Goal: Transaction & Acquisition: Purchase product/service

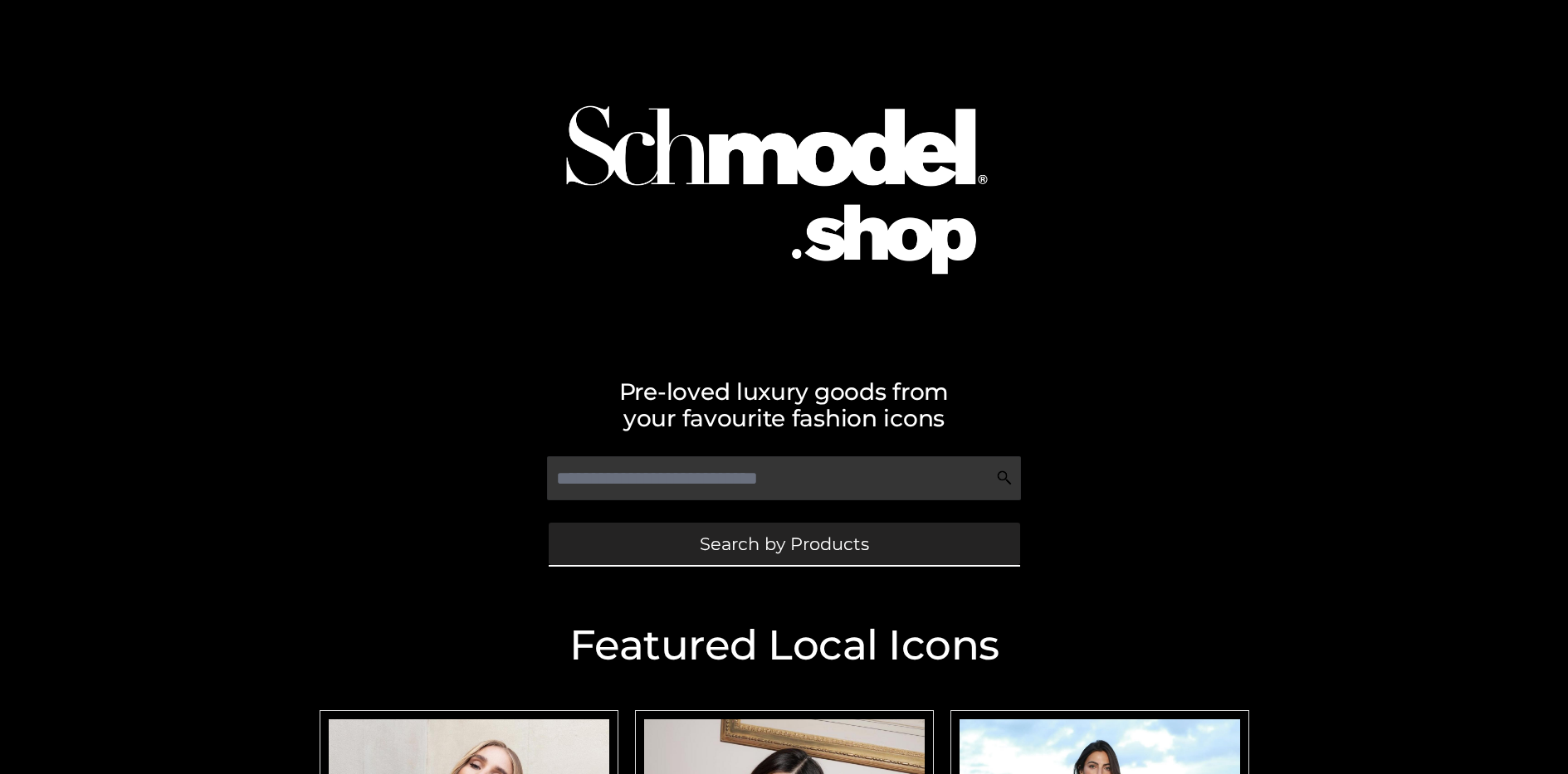
click at [784, 544] on span "Search by Products" at bounding box center [784, 544] width 169 height 18
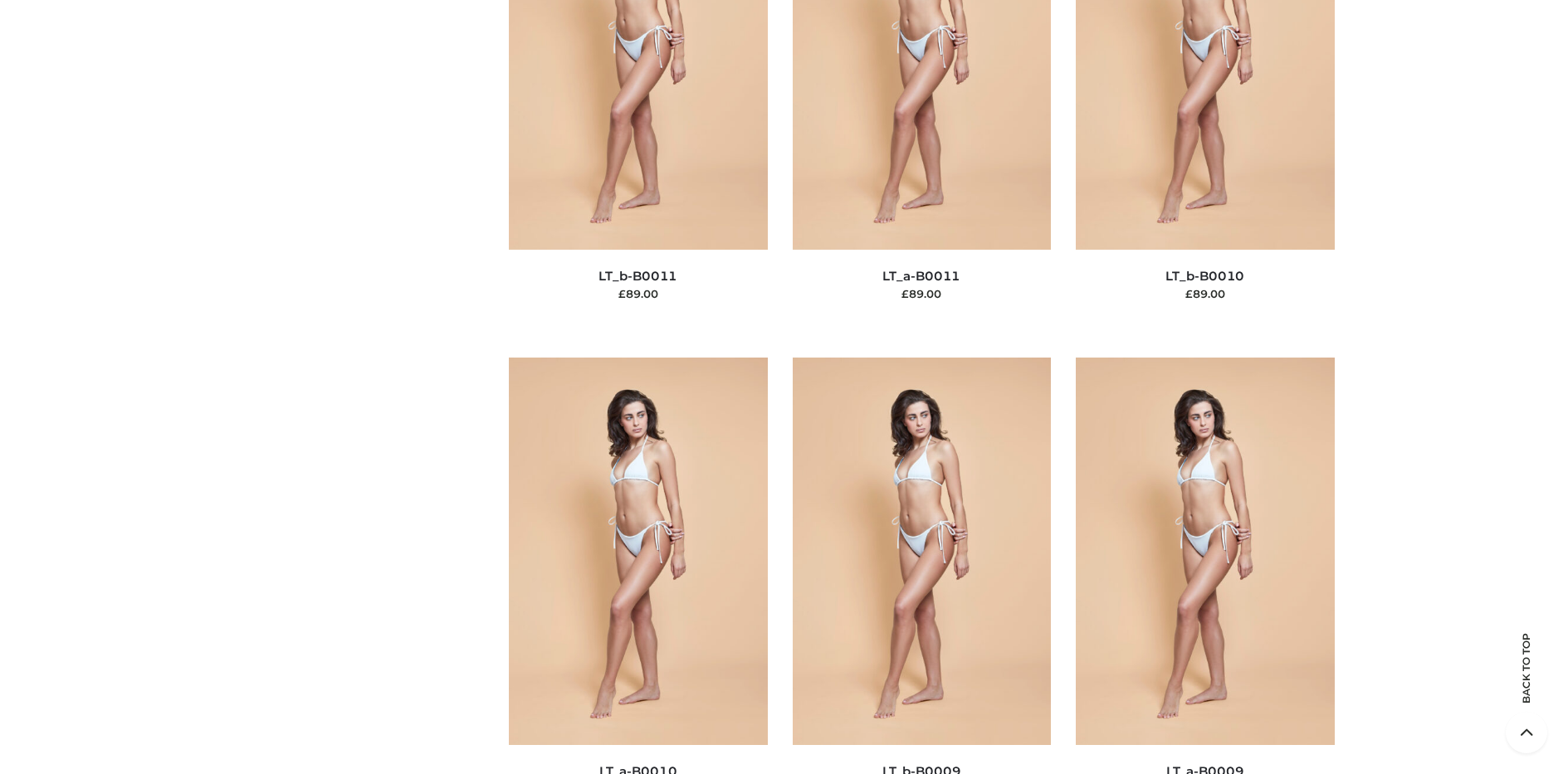
scroll to position [251, 0]
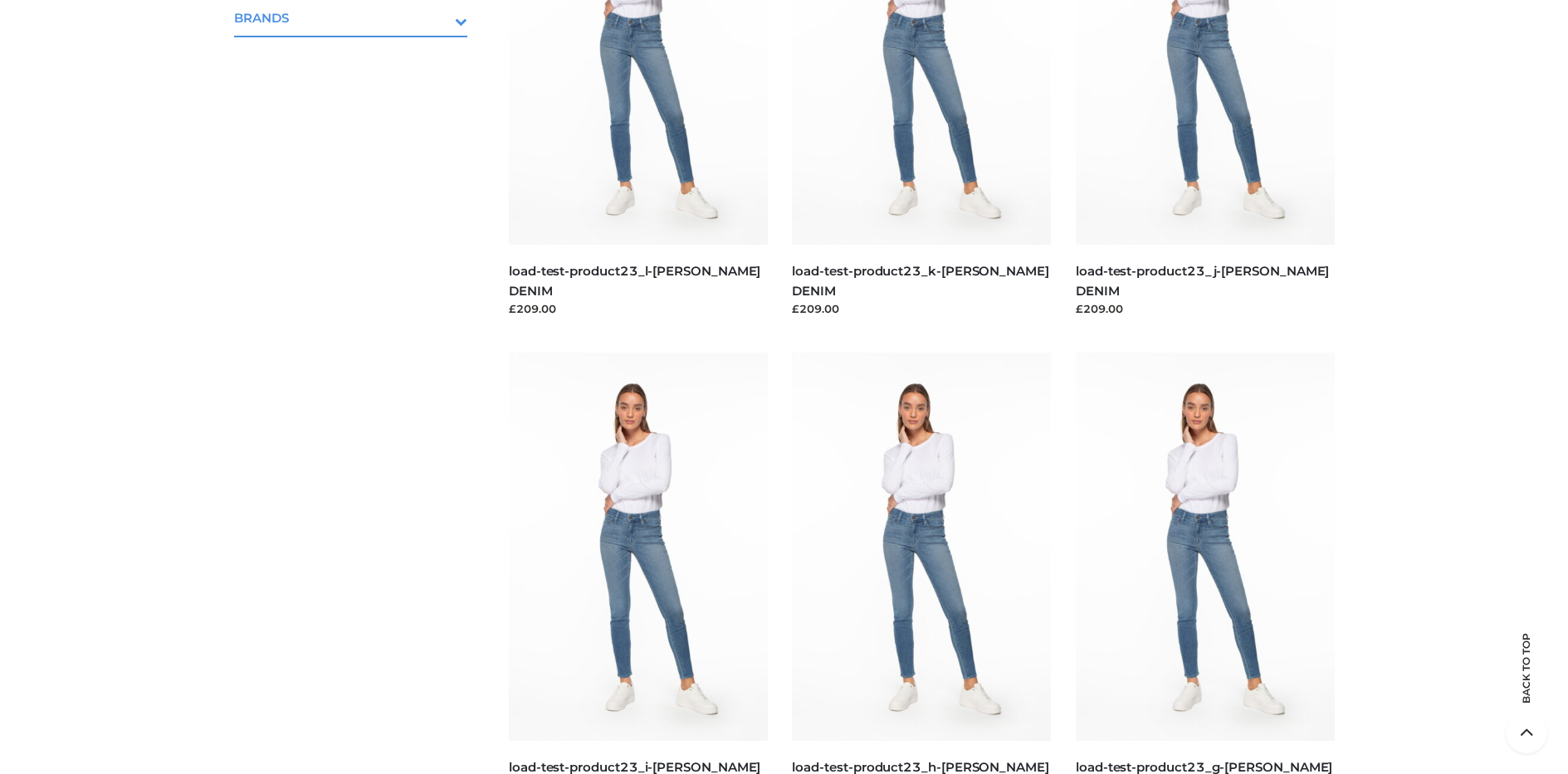
click at [438, 18] on icon "Toggle Submenu" at bounding box center [374, 21] width 186 height 20
click at [358, 89] on span "PARKERSMITH" at bounding box center [359, 90] width 218 height 20
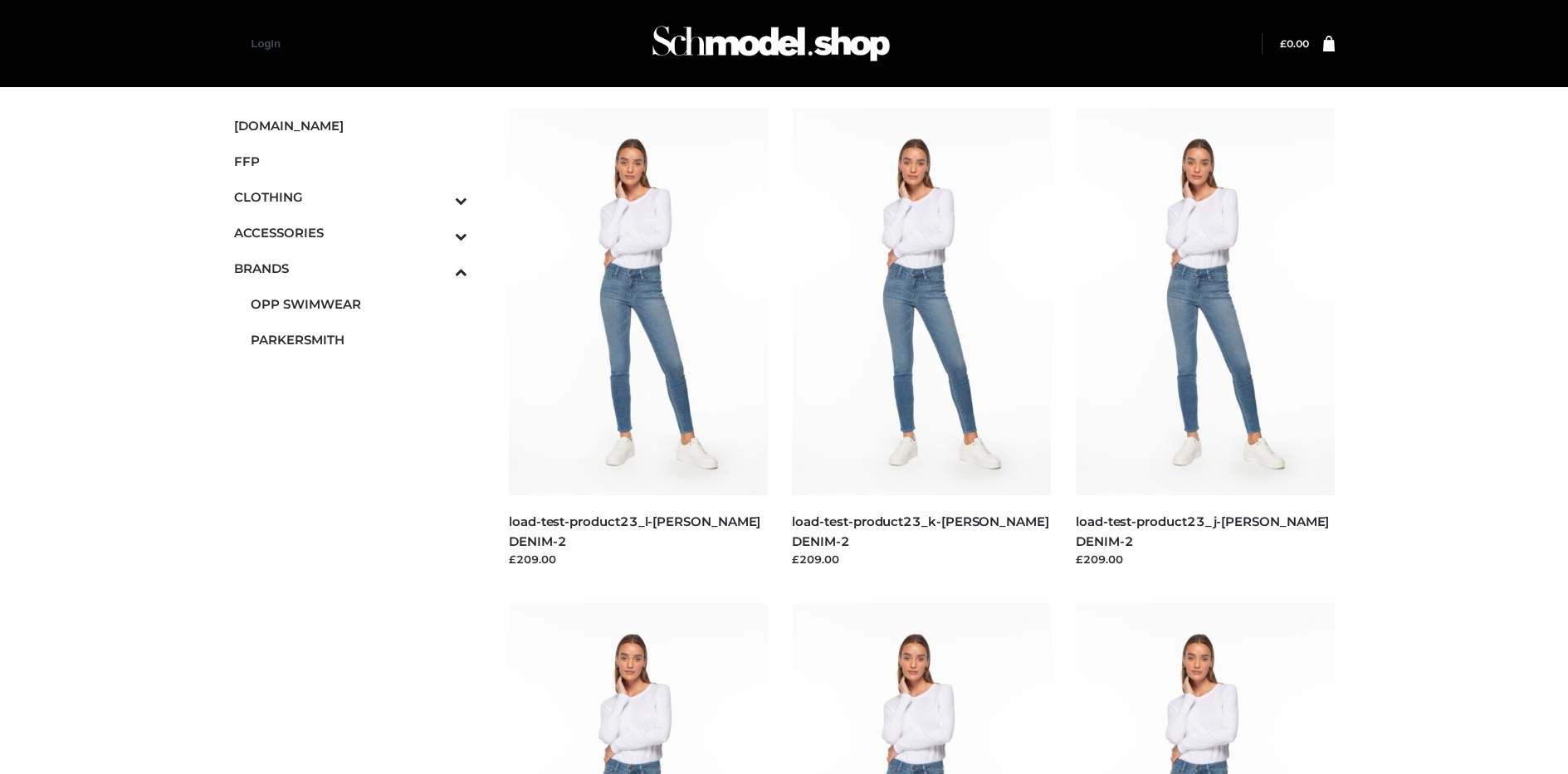
scroll to position [1283, 0]
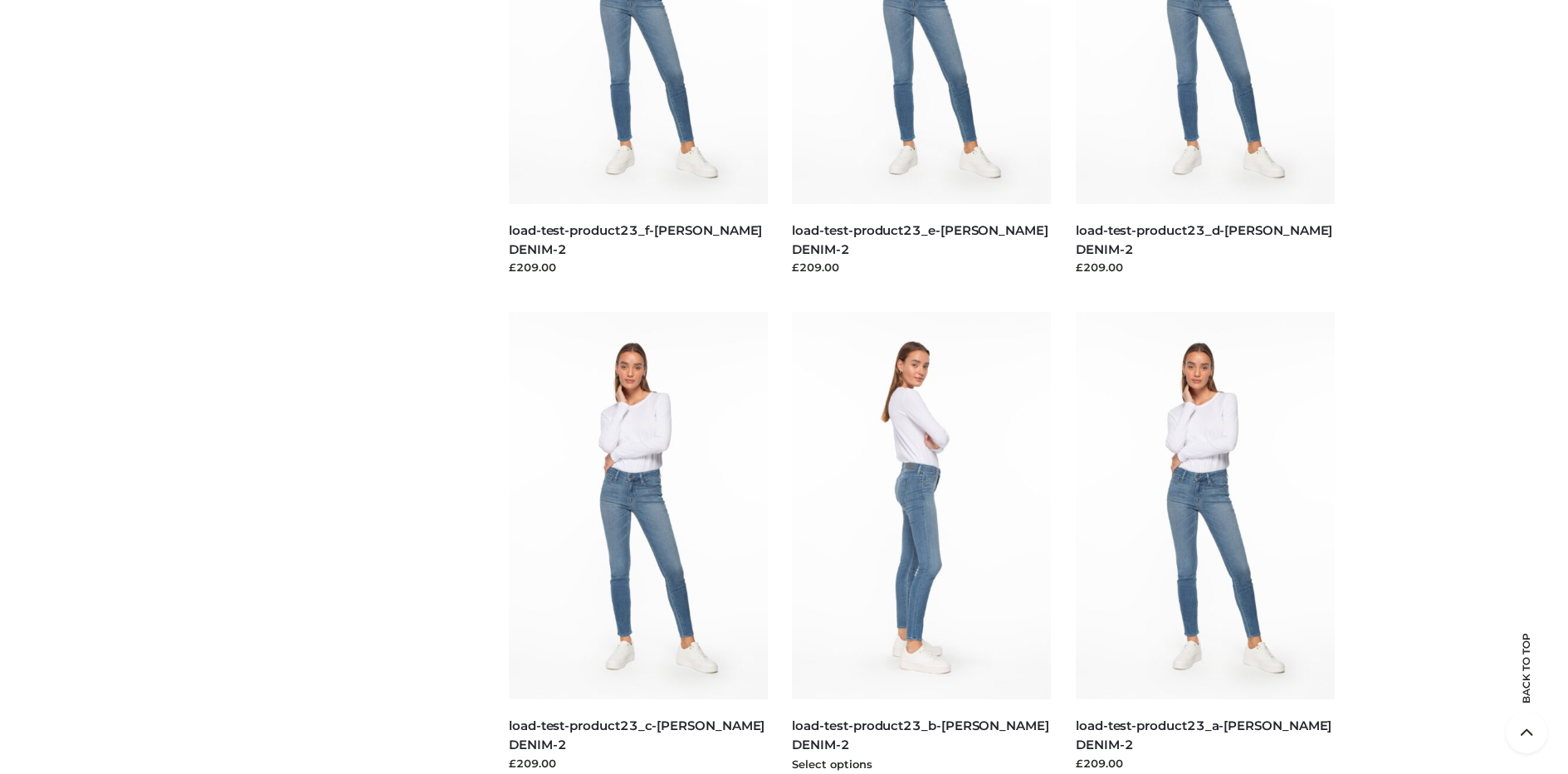
click at [922, 543] on img at bounding box center [921, 506] width 259 height 387
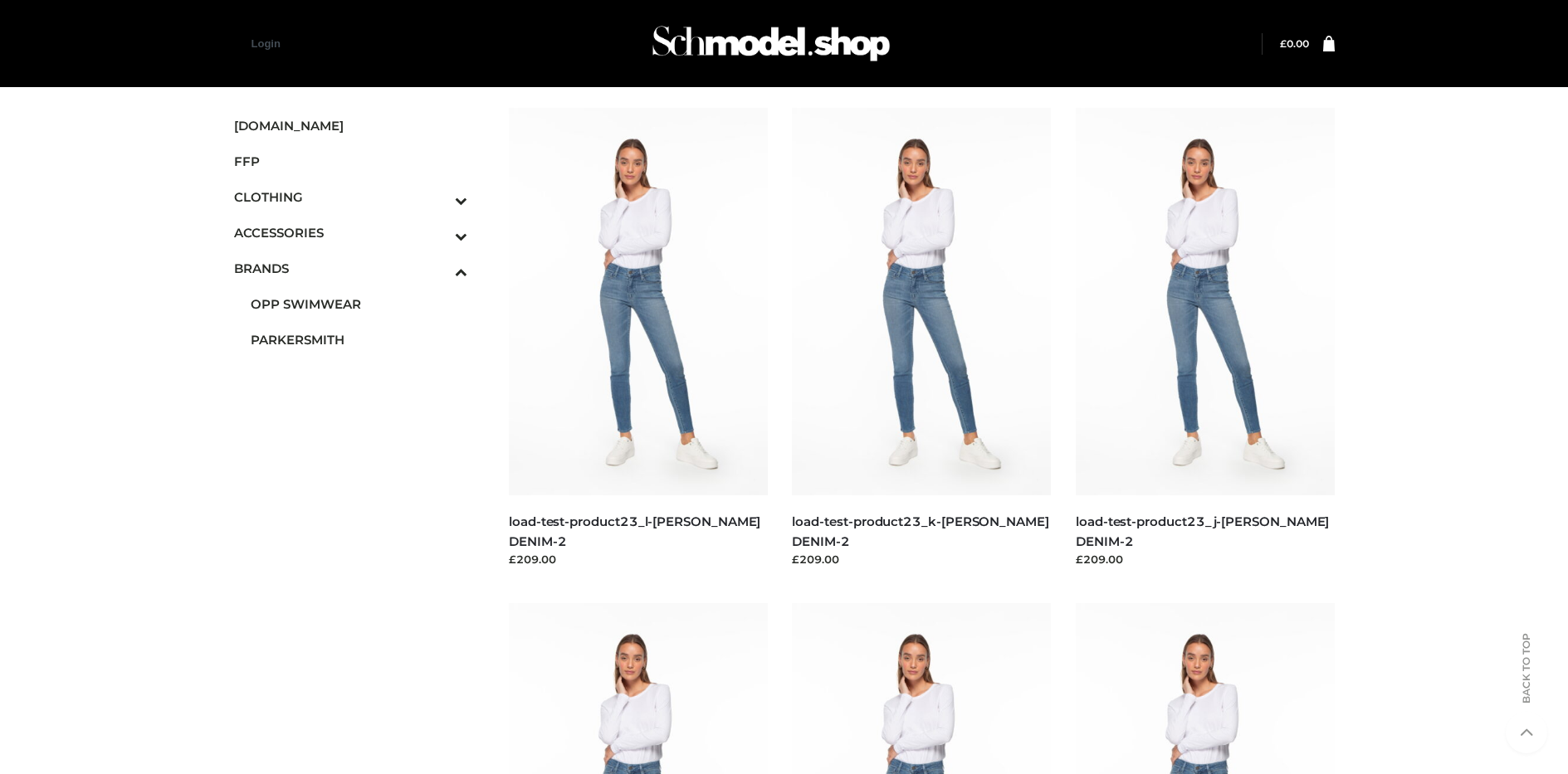
scroll to position [788, 0]
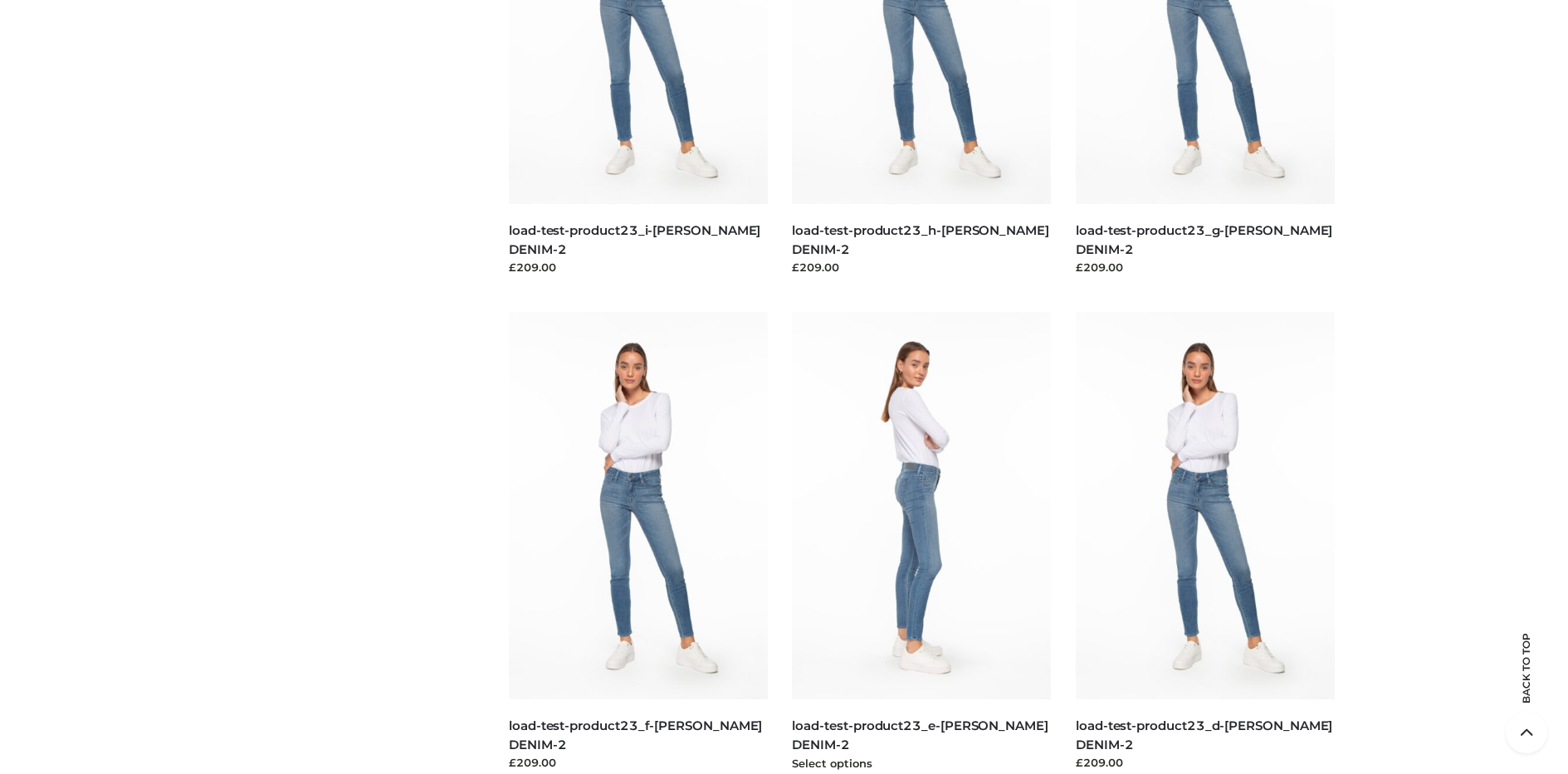
click at [922, 543] on img at bounding box center [921, 506] width 259 height 387
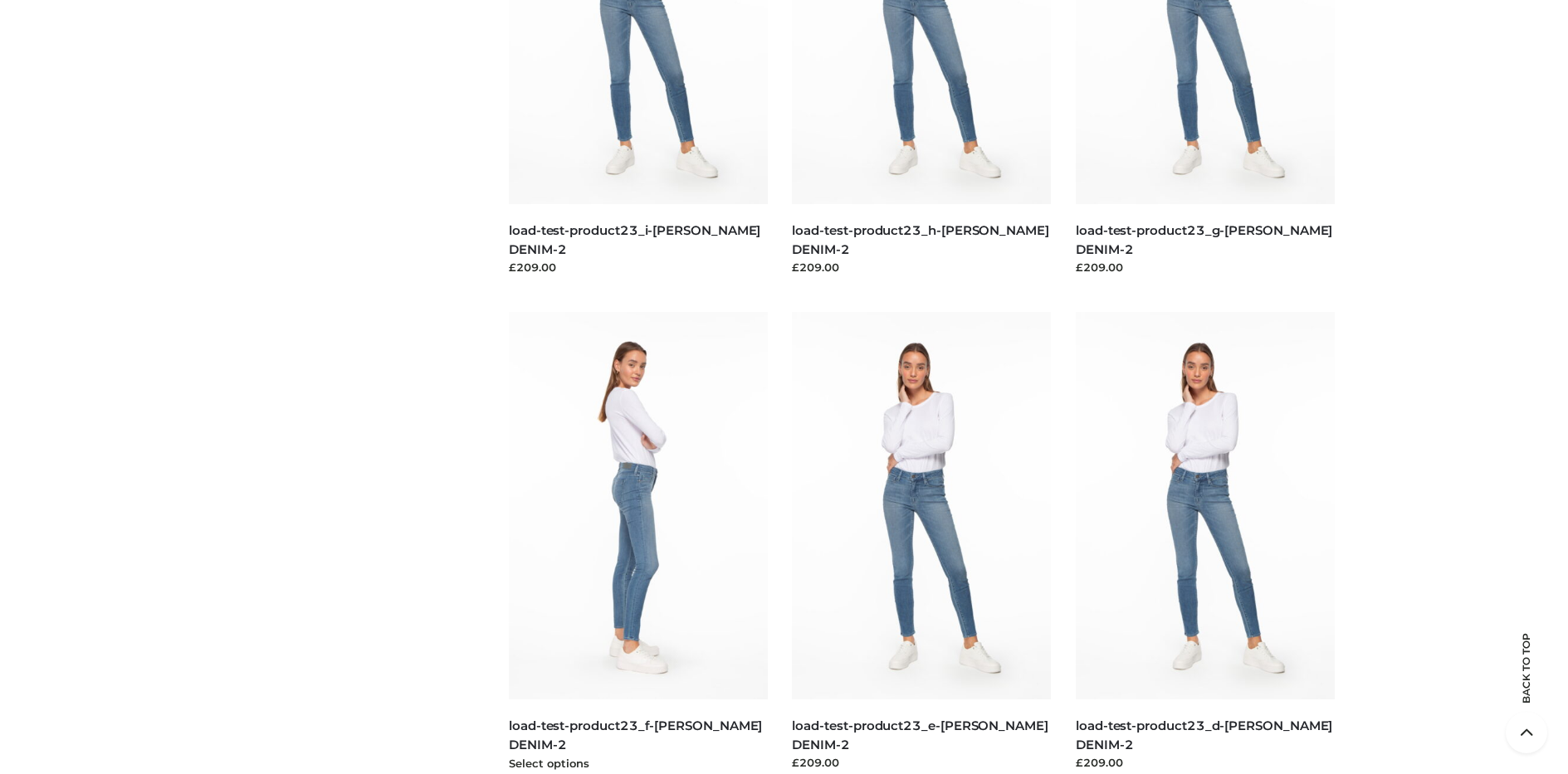
click at [638, 543] on img at bounding box center [638, 506] width 259 height 387
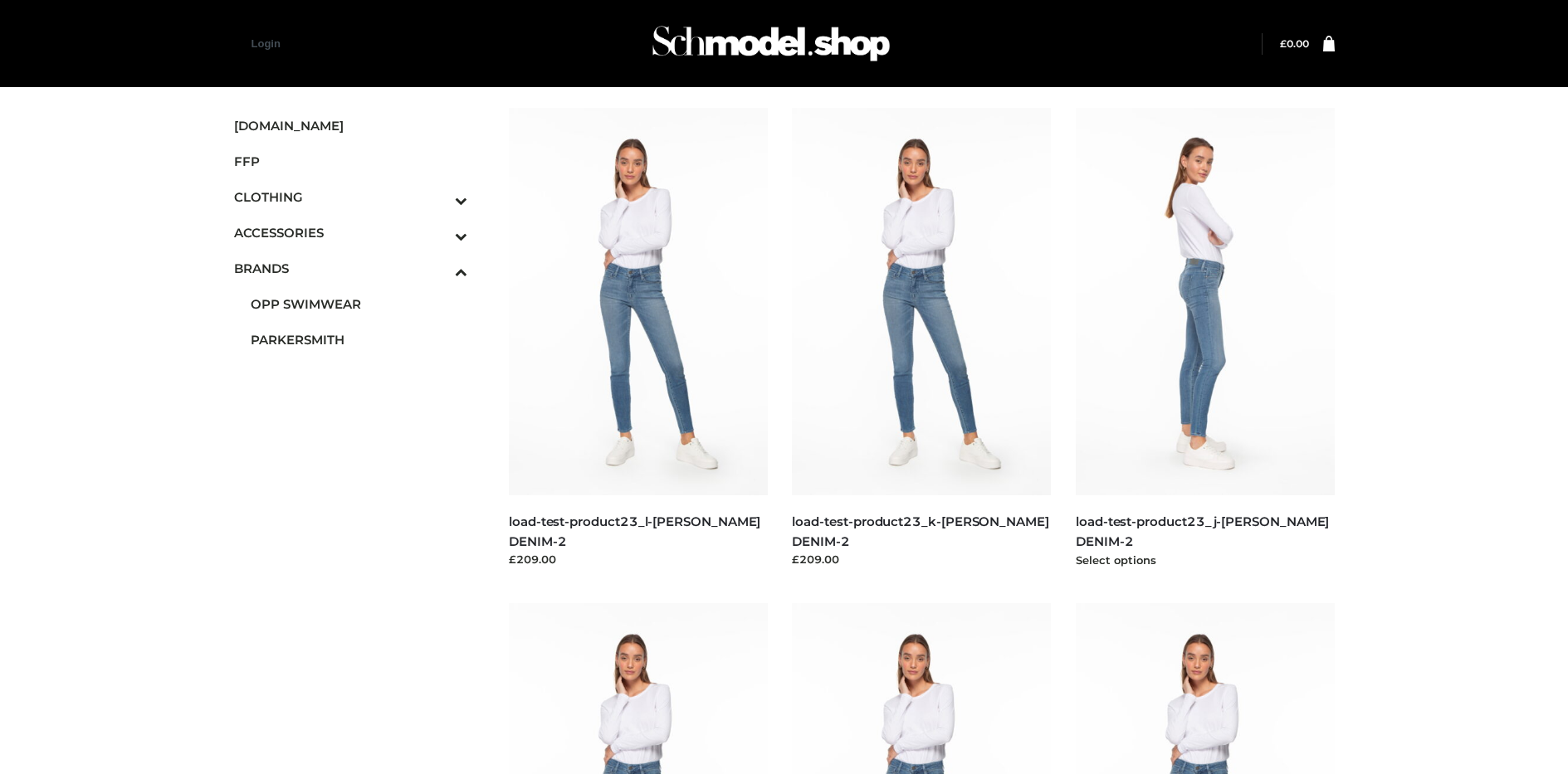
click at [1205, 339] on img at bounding box center [1205, 302] width 259 height 387
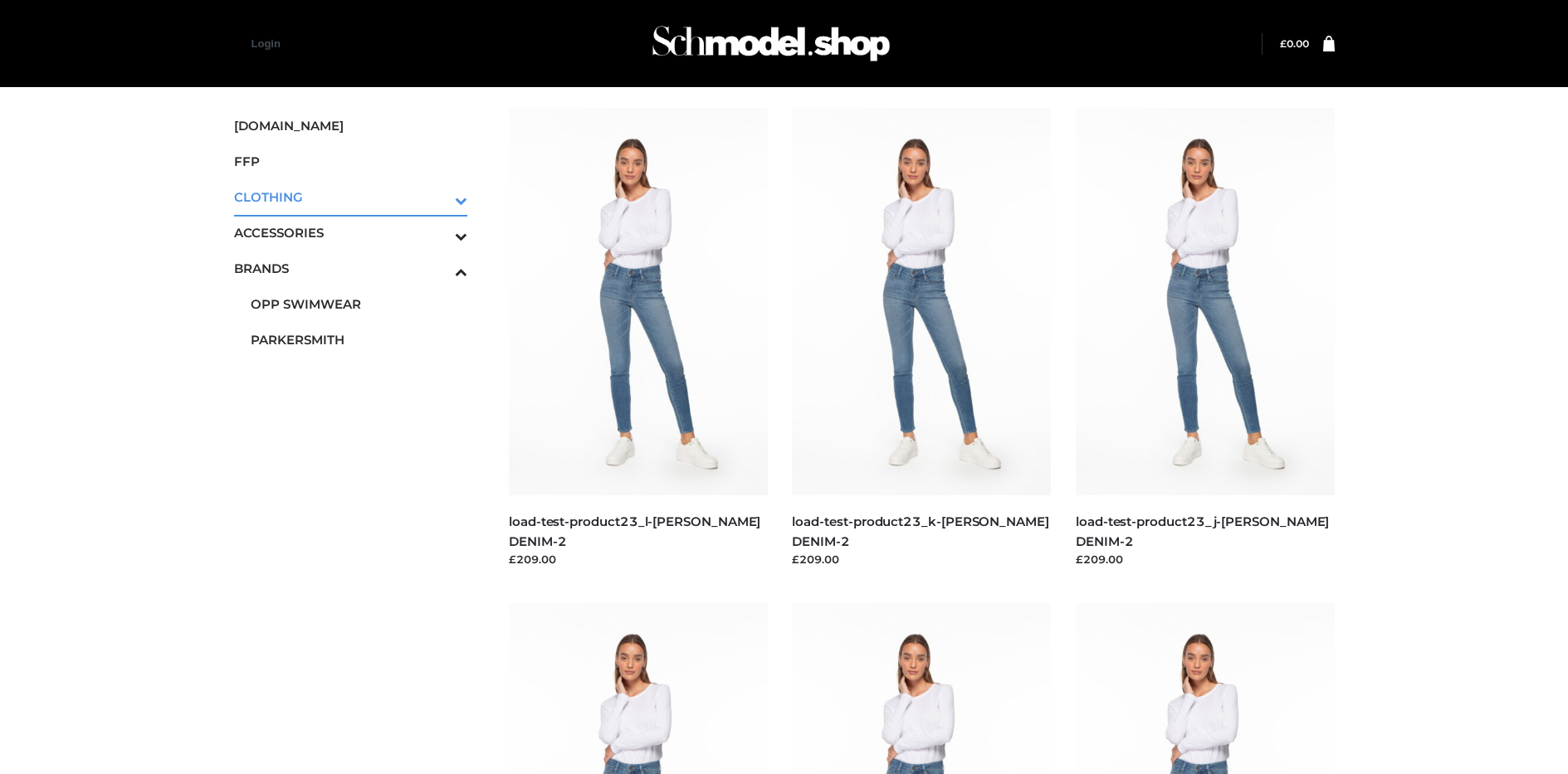
click at [438, 197] on icon "Toggle Submenu" at bounding box center [374, 201] width 186 height 20
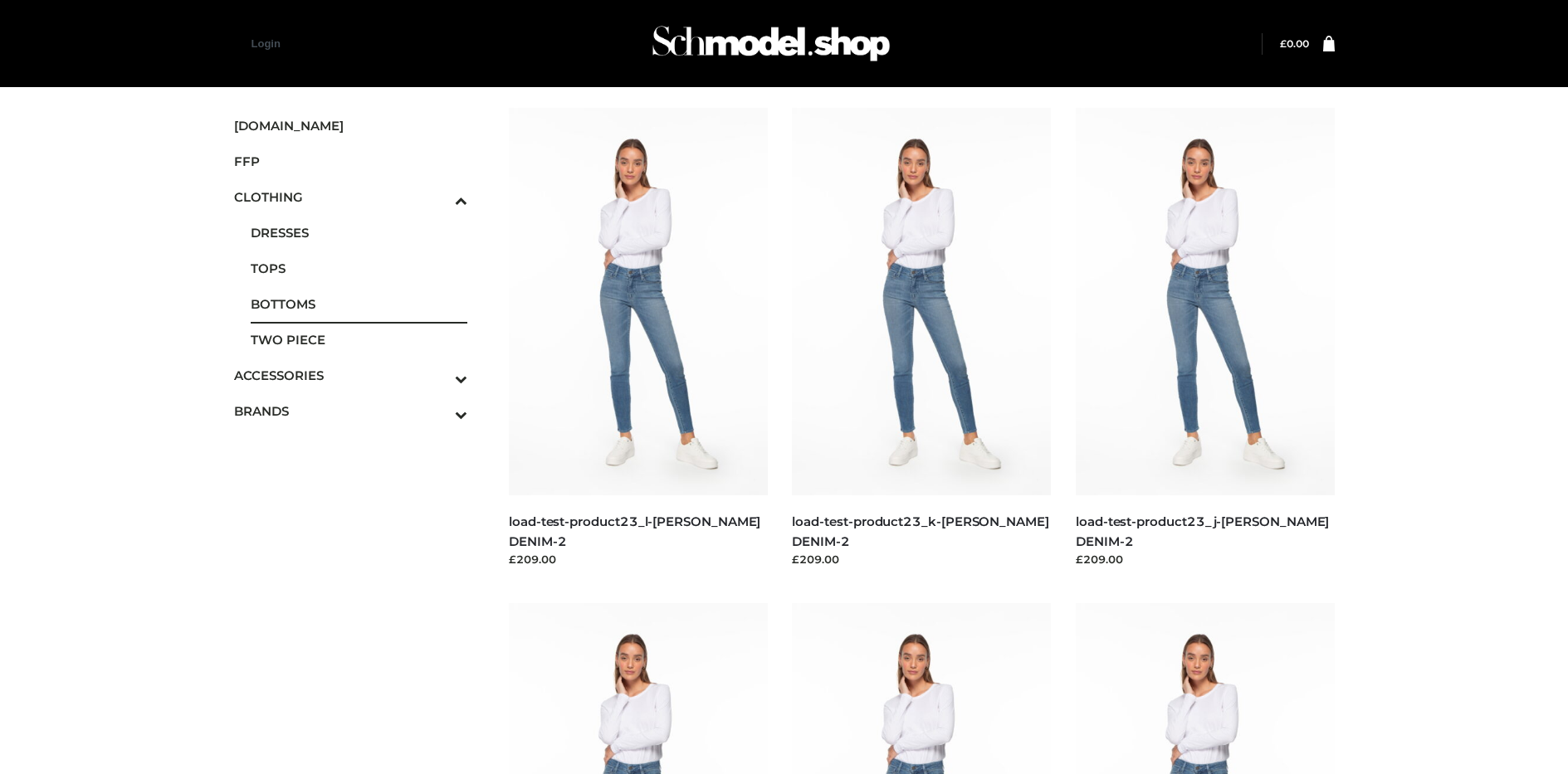
click at [358, 304] on span "BOTTOMS" at bounding box center [359, 305] width 218 height 20
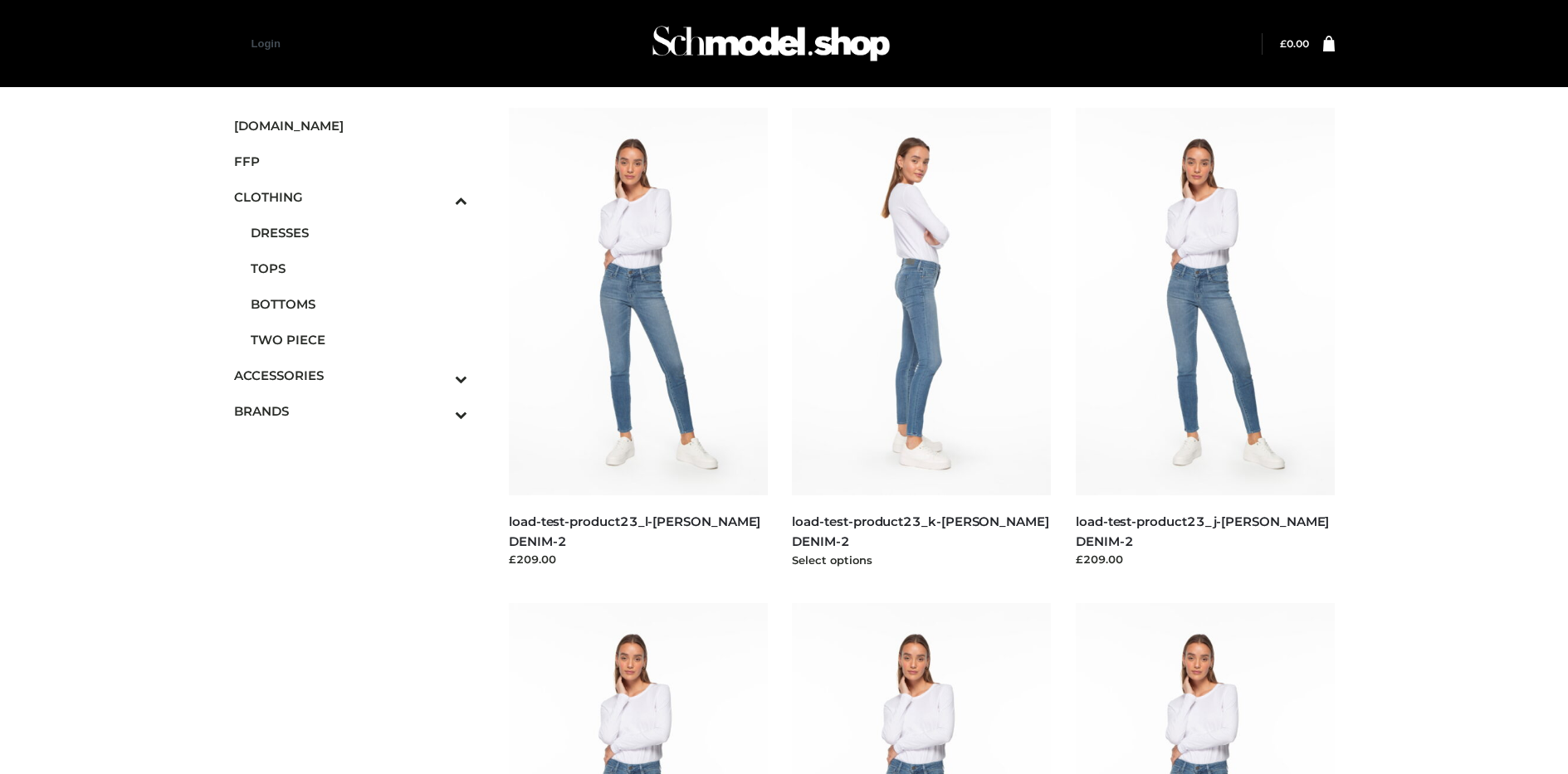
click at [922, 339] on img at bounding box center [921, 302] width 259 height 387
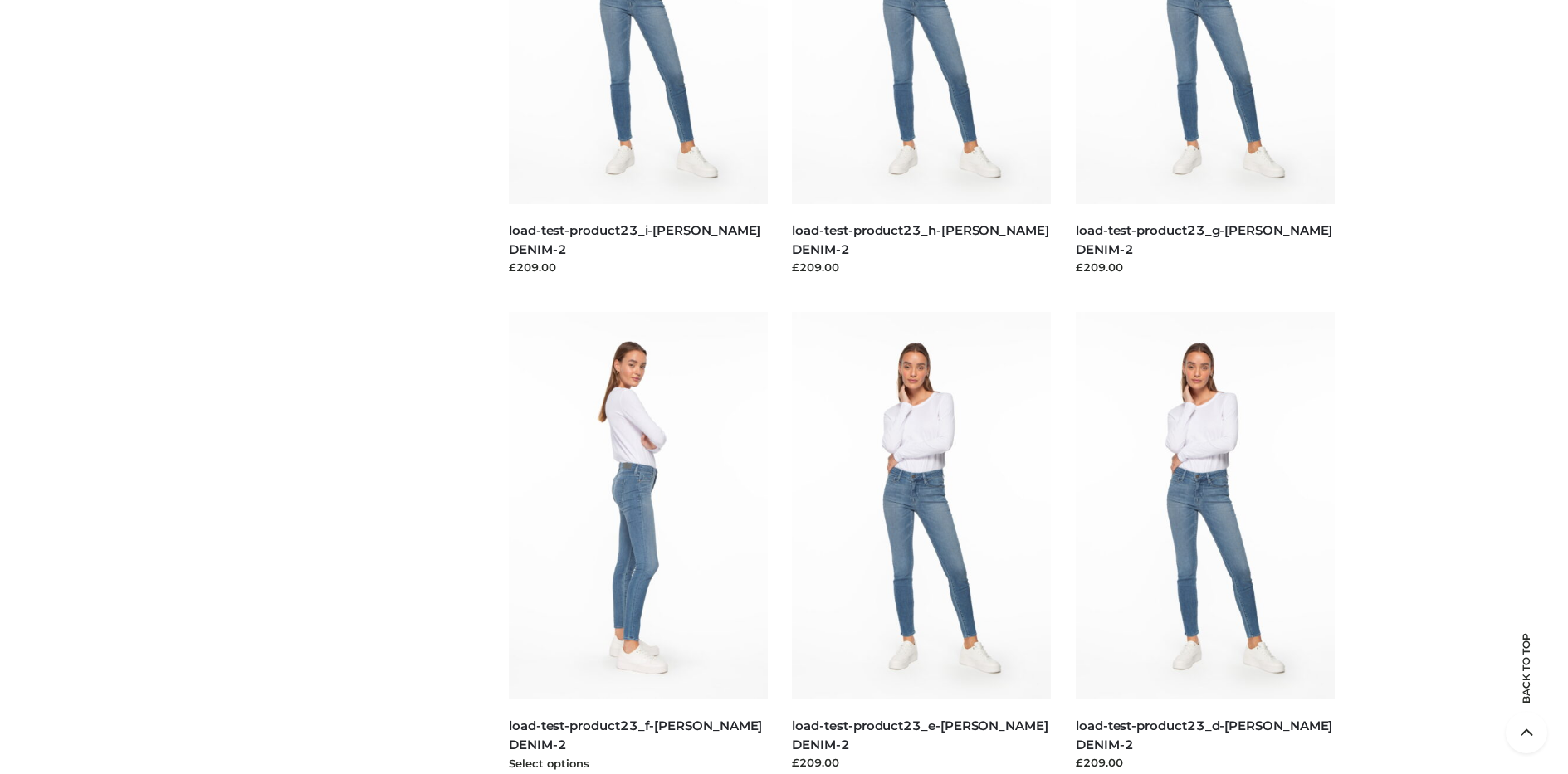
click at [638, 543] on img at bounding box center [638, 506] width 259 height 387
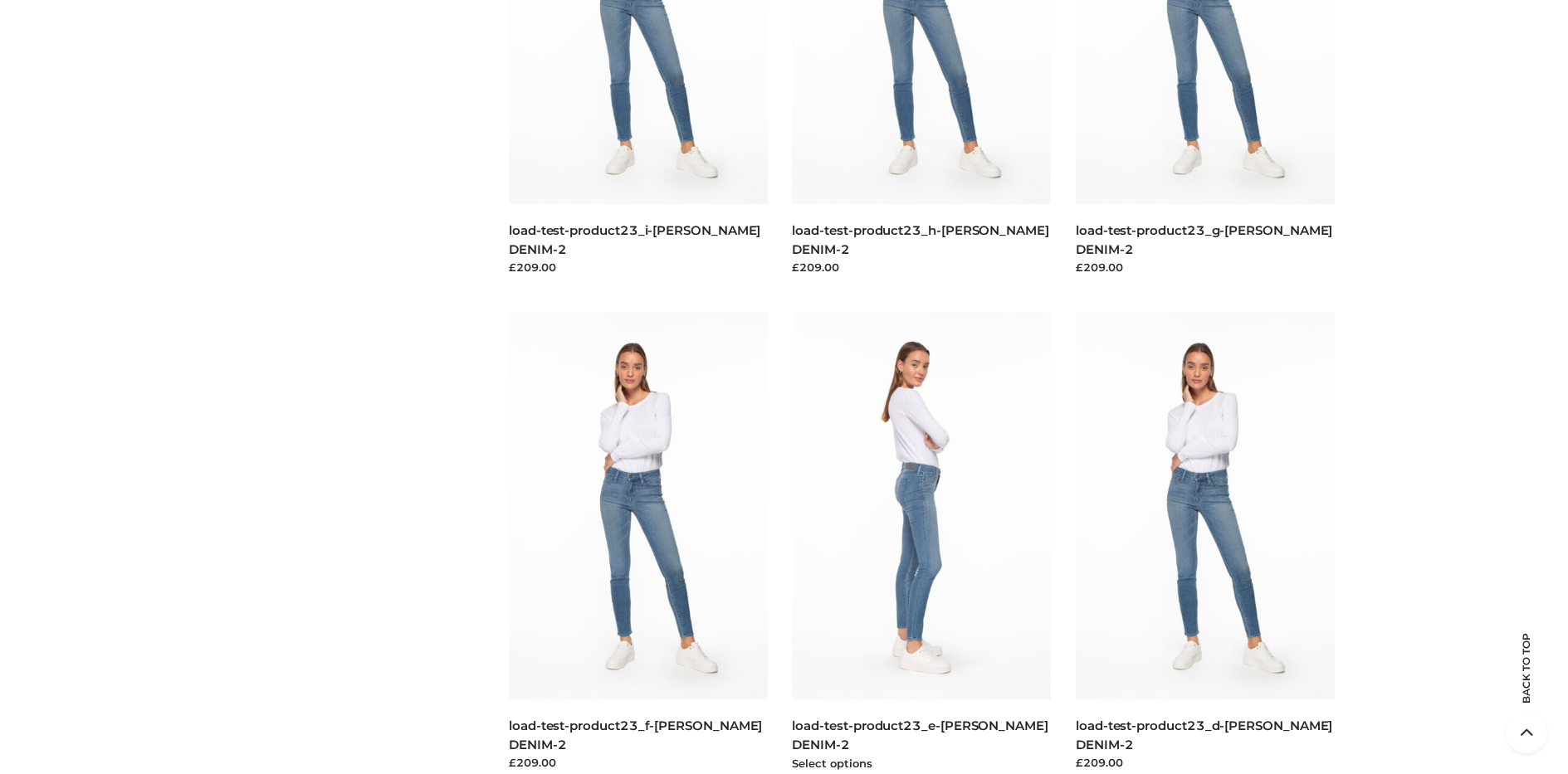
click at [922, 543] on img at bounding box center [921, 506] width 259 height 387
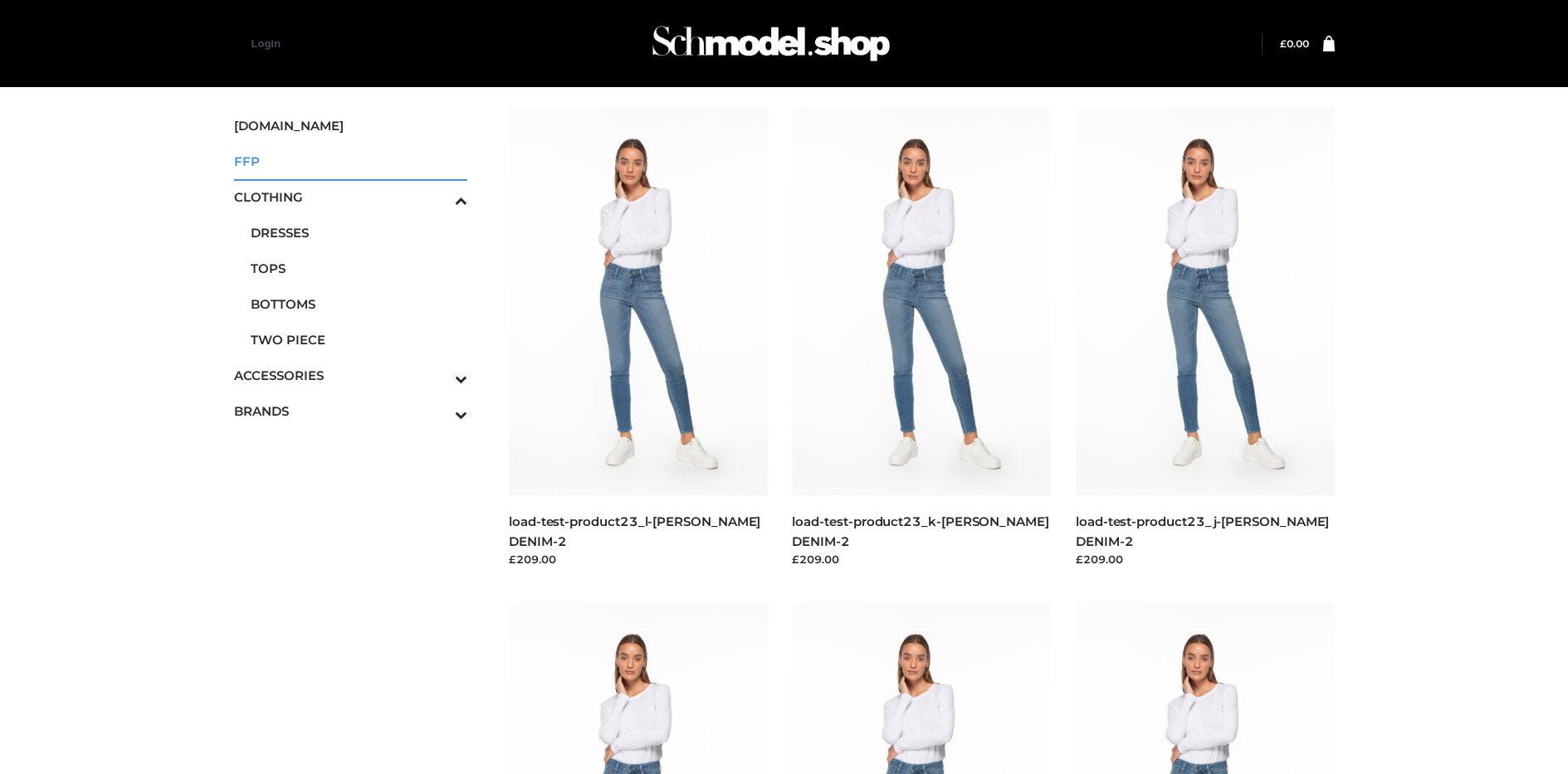
click at [351, 161] on span "FFP" at bounding box center [351, 162] width 234 height 20
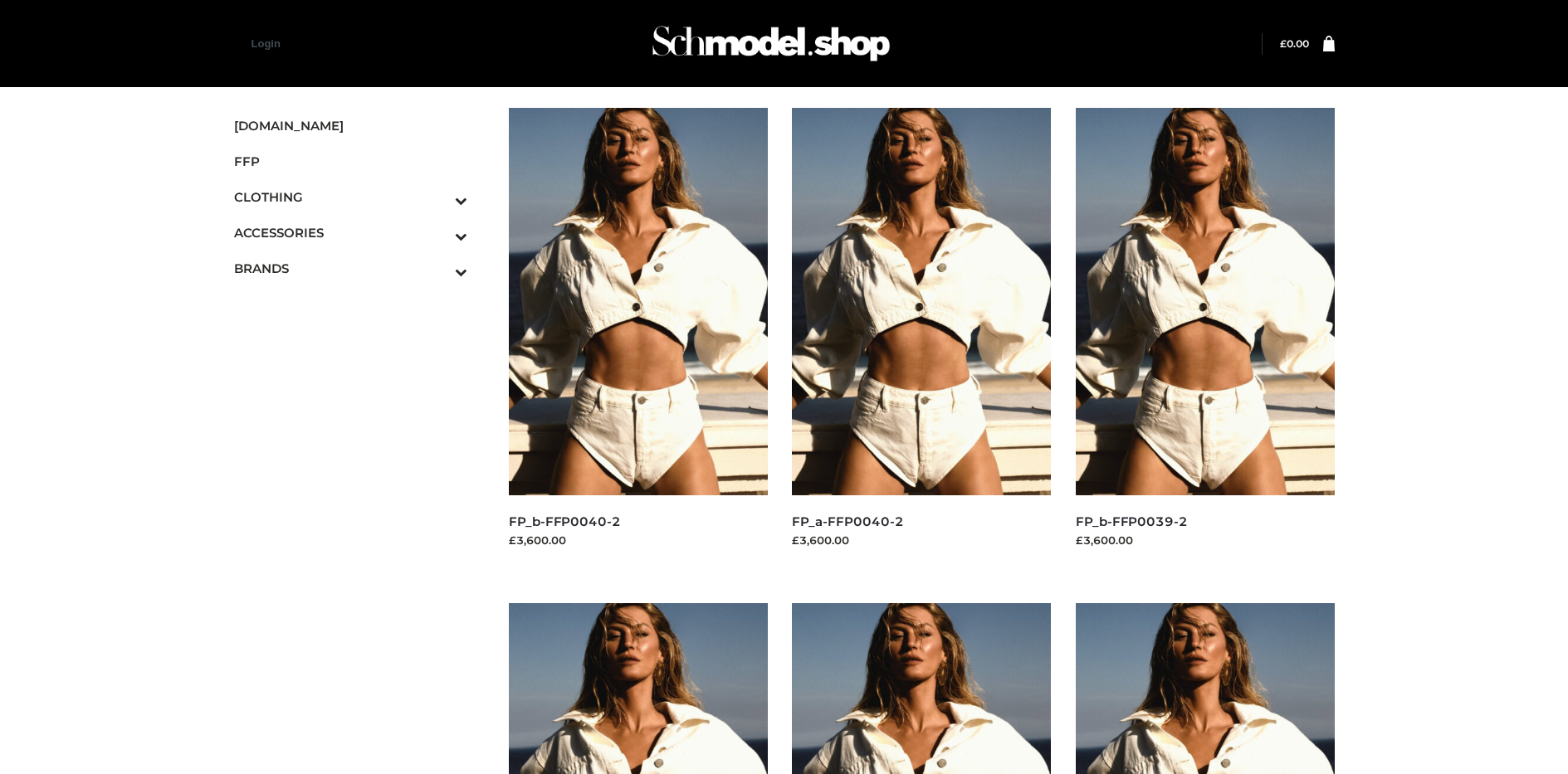
scroll to position [1283, 0]
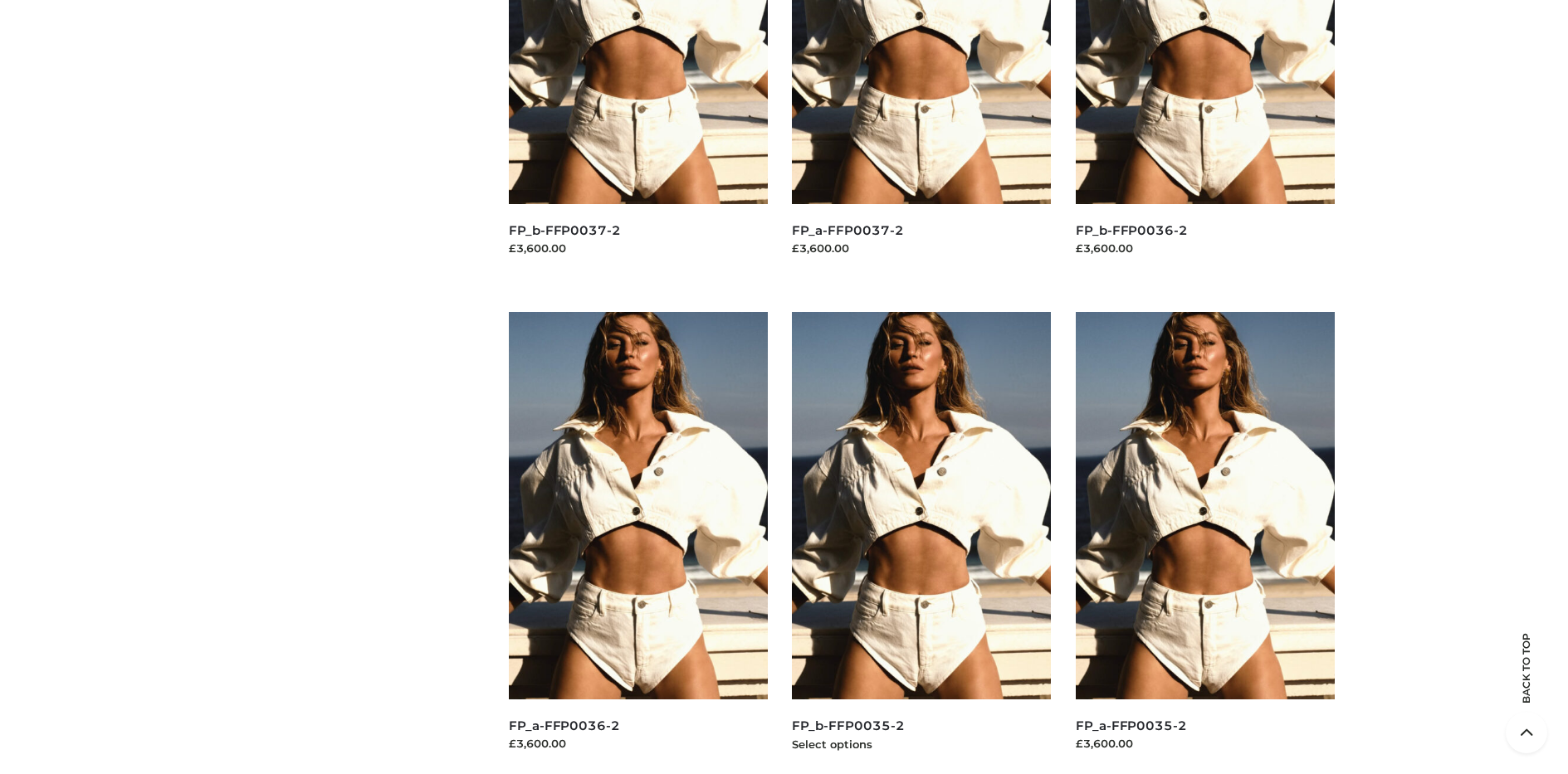
click at [922, 543] on img at bounding box center [921, 506] width 259 height 387
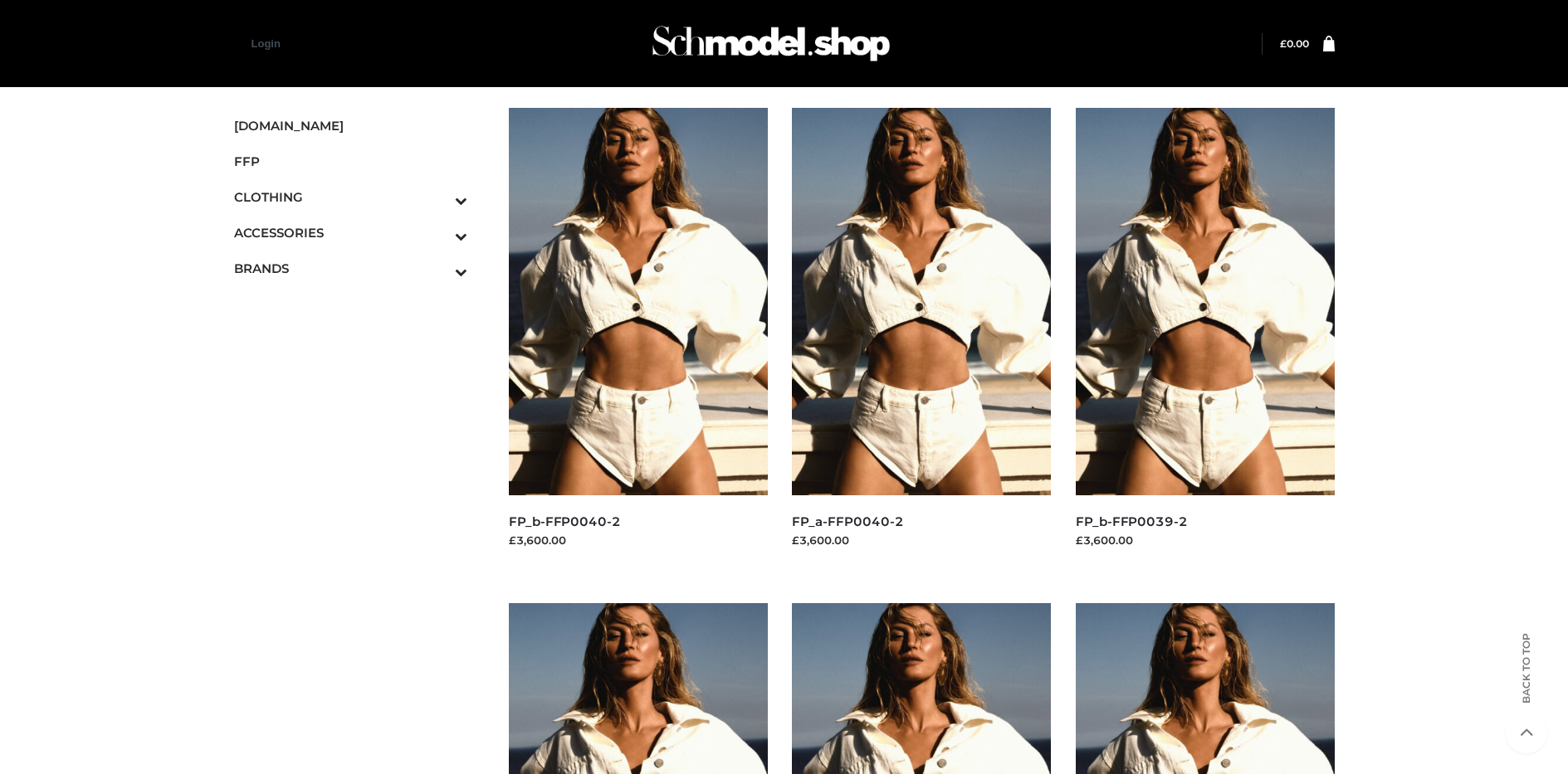
scroll to position [788, 0]
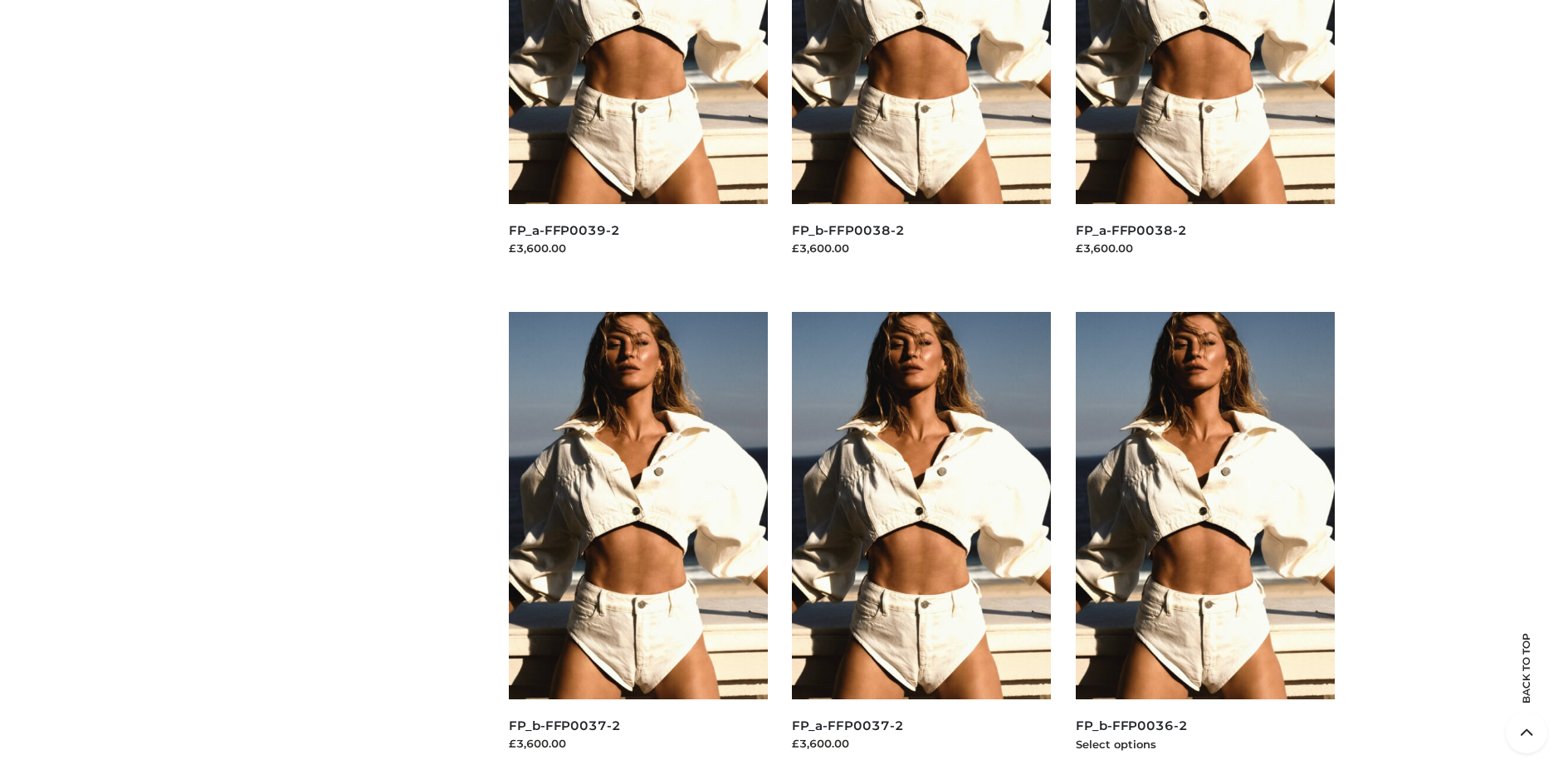
click at [1205, 543] on img at bounding box center [1205, 506] width 259 height 387
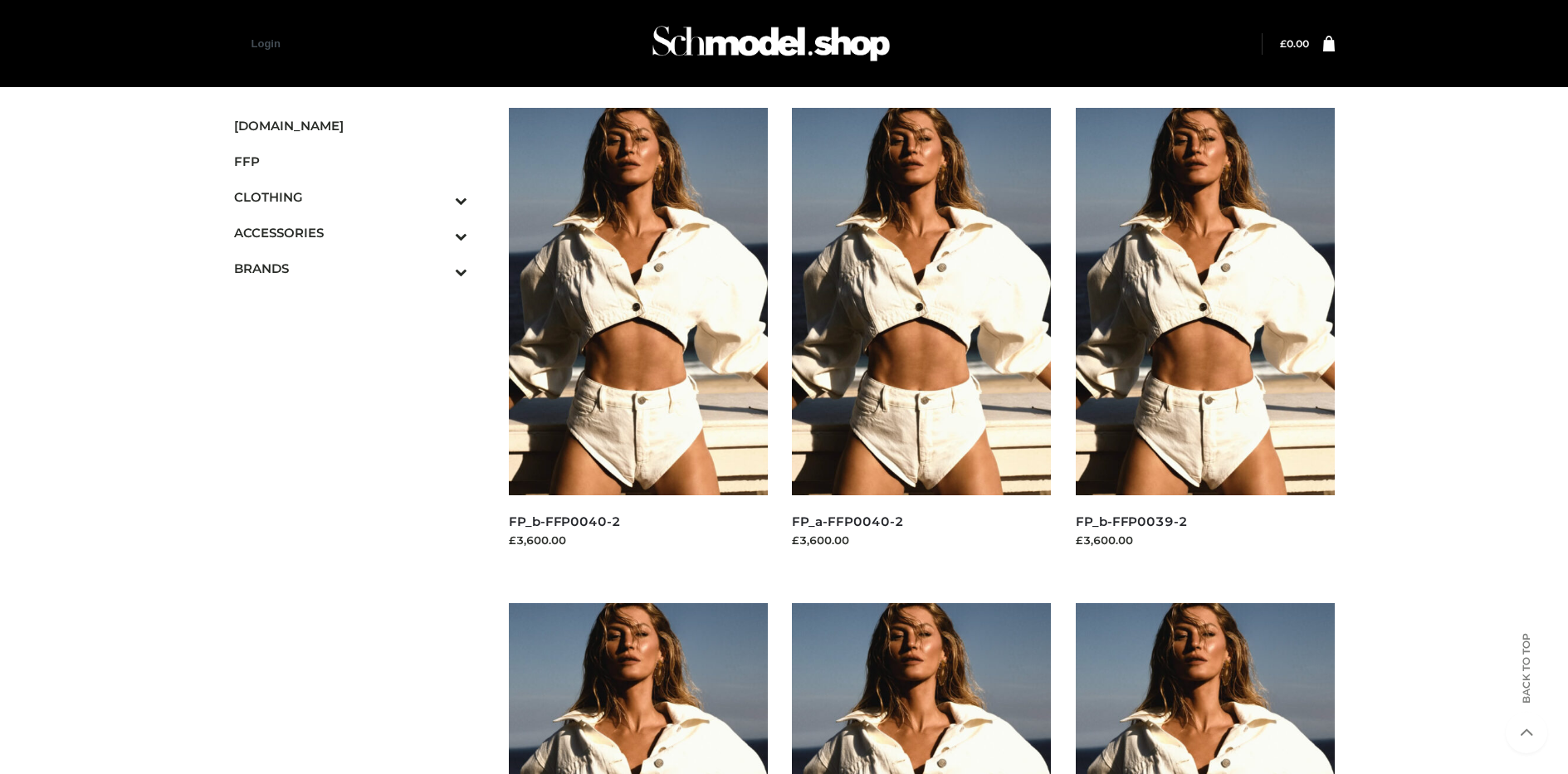
scroll to position [1283, 0]
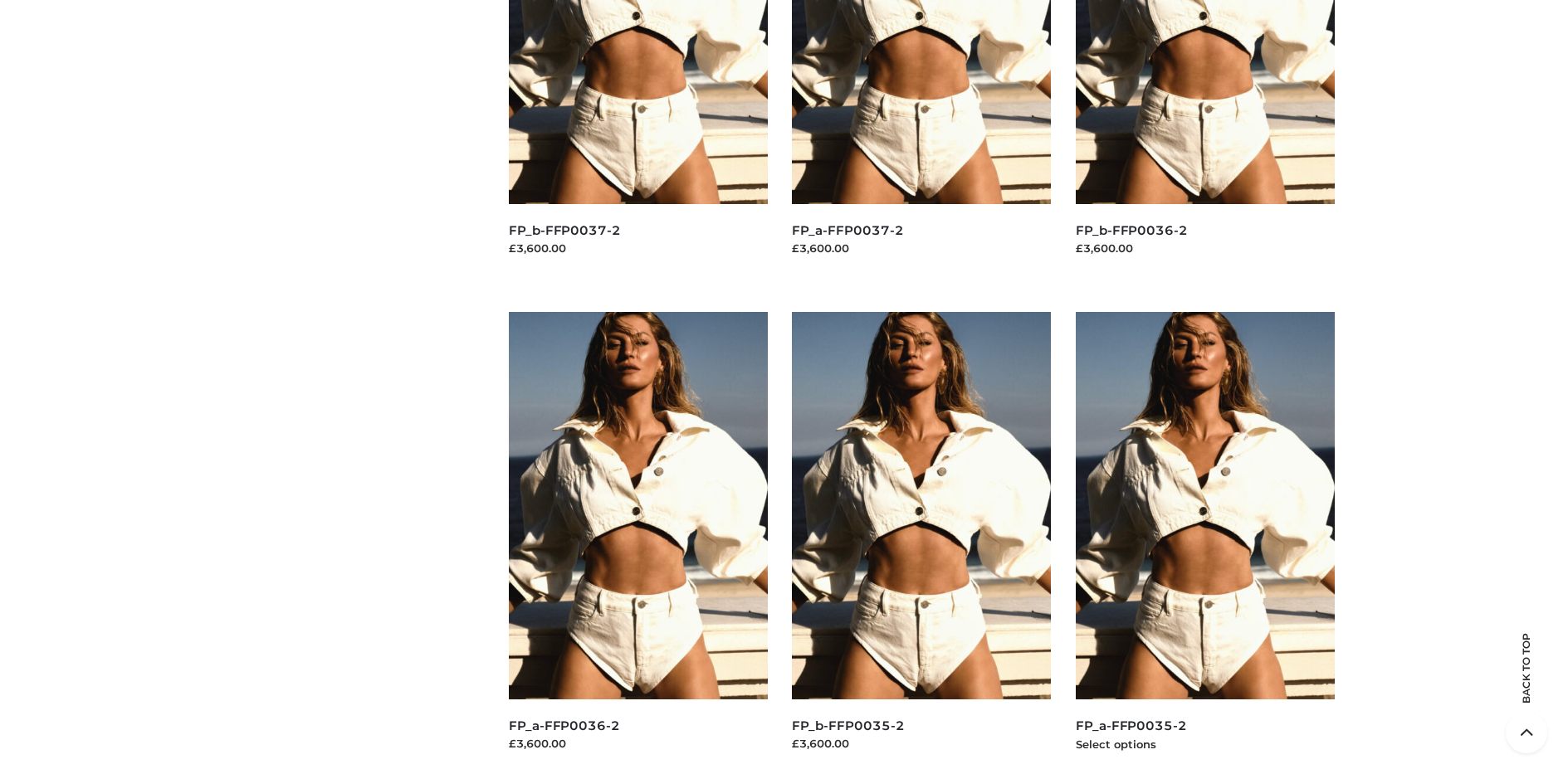
click at [1205, 543] on img at bounding box center [1205, 506] width 259 height 387
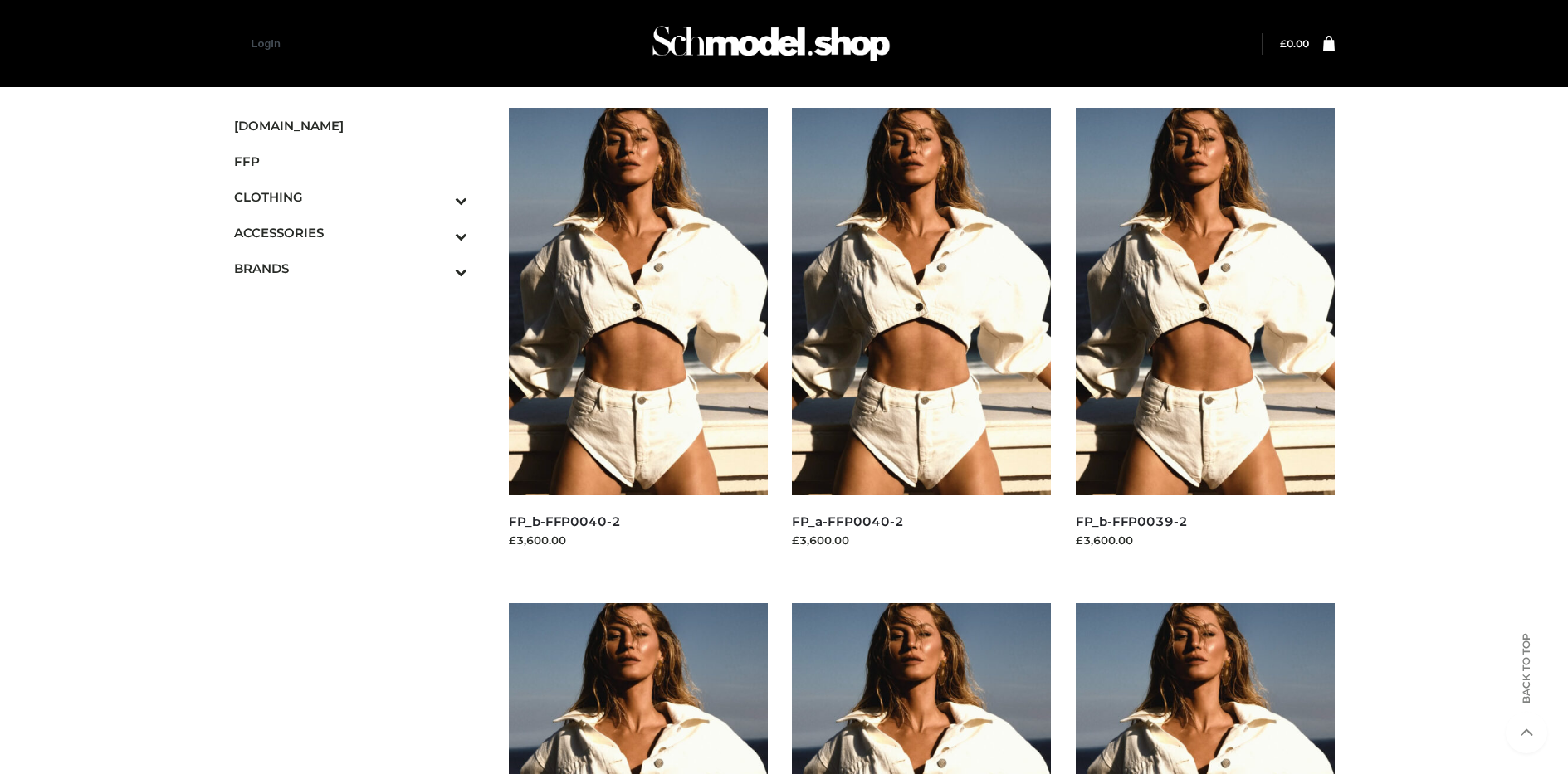
scroll to position [788, 0]
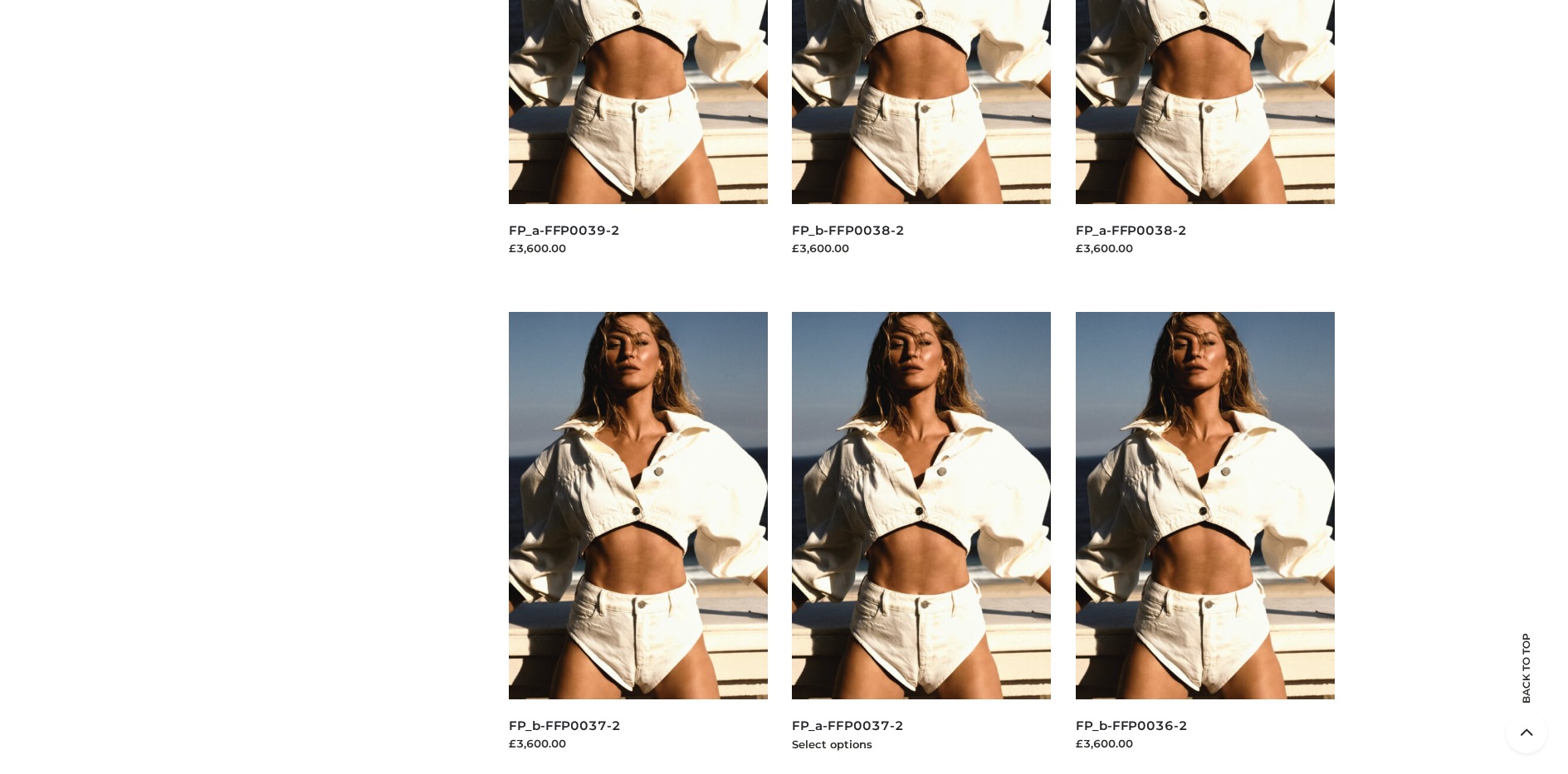
click at [922, 543] on img at bounding box center [921, 506] width 259 height 387
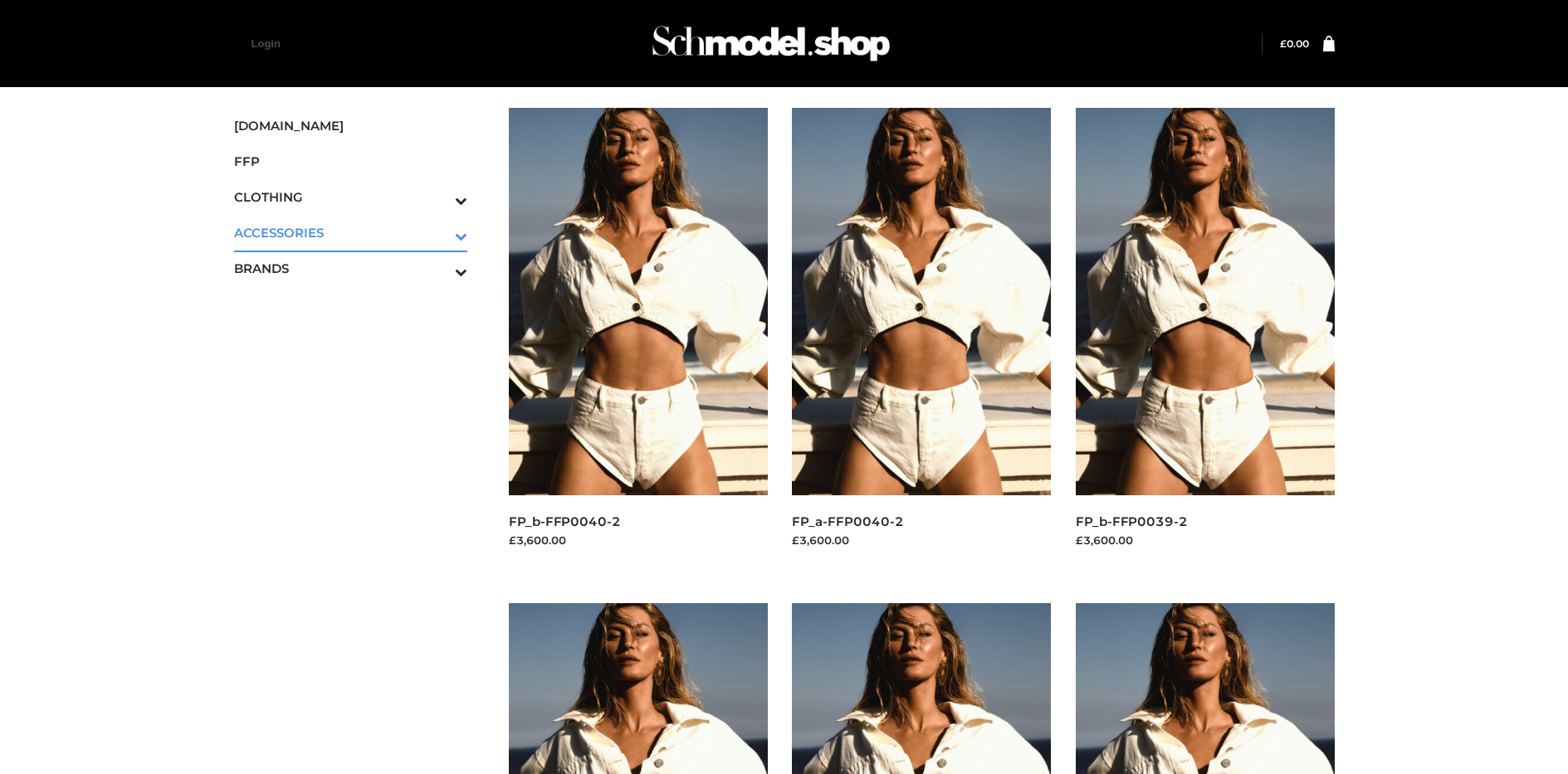
click at [438, 232] on icon "Toggle Submenu" at bounding box center [374, 236] width 186 height 20
click at [358, 268] on span "BAGS" at bounding box center [359, 268] width 218 height 20
